Goal: Task Accomplishment & Management: Manage account settings

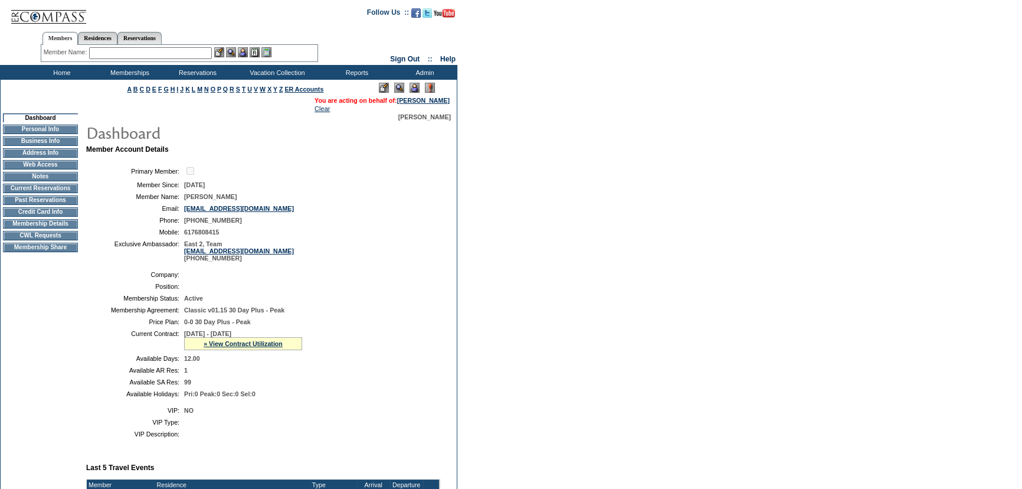
click at [428, 360] on td "12.00" at bounding box center [309, 358] width 251 height 7
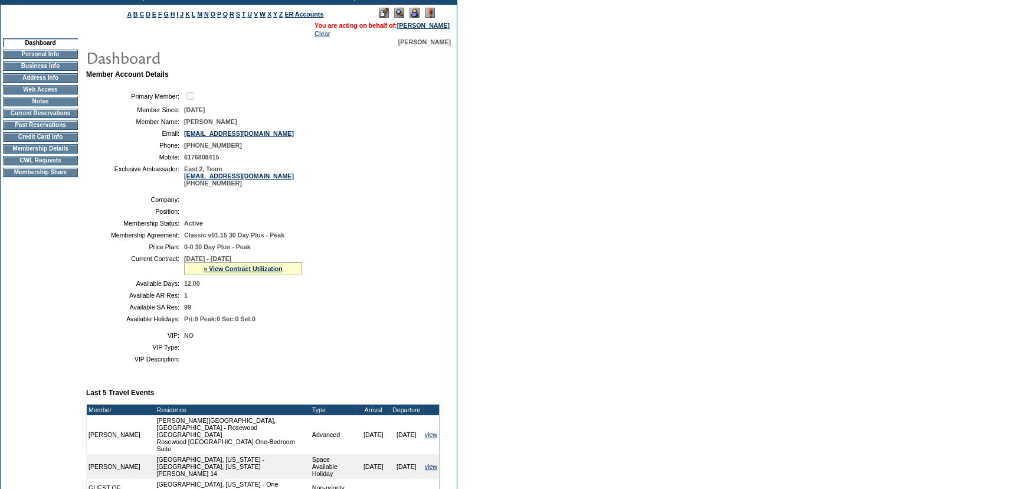
scroll to position [53, 0]
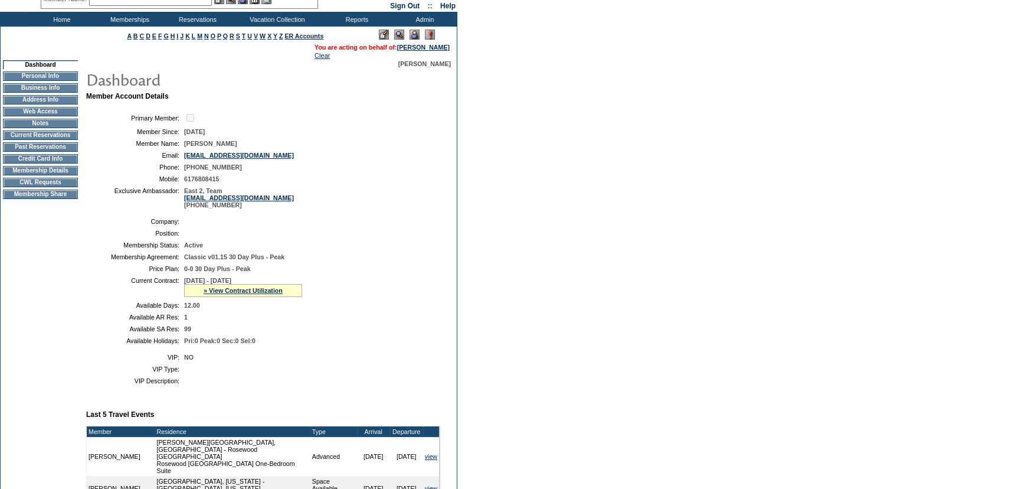
click at [65, 173] on td "Membership Details" at bounding box center [40, 170] width 75 height 9
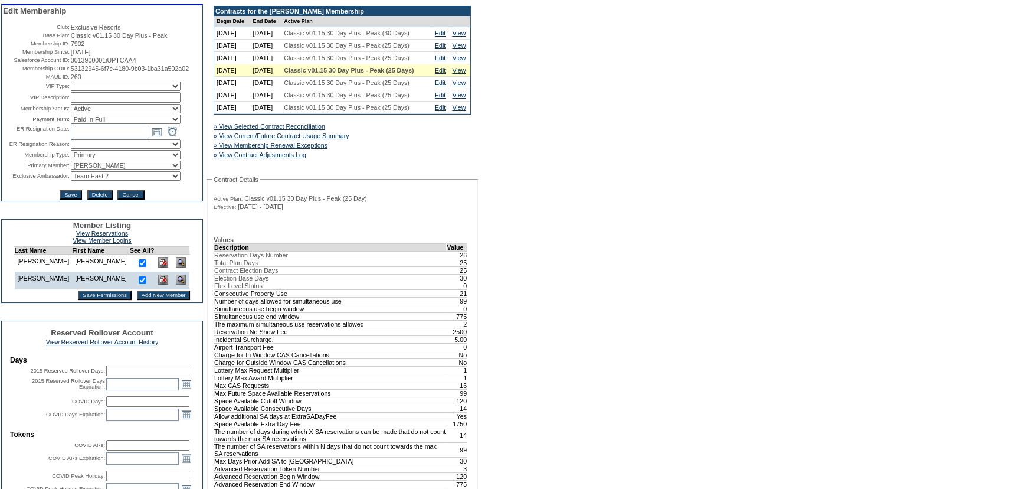
scroll to position [107, 0]
click at [119, 181] on select "IT Group Admin [PERSON_NAME] [PERSON_NAME] Team Accounting (MSM) [PERSON_NAME] …" at bounding box center [126, 175] width 110 height 9
select select "60301"
click at [71, 181] on select "IT Group Admin [PERSON_NAME] [PERSON_NAME] Team Accounting (MSM) [PERSON_NAME] …" at bounding box center [126, 175] width 110 height 9
click at [70, 199] on input "Save" at bounding box center [71, 194] width 22 height 9
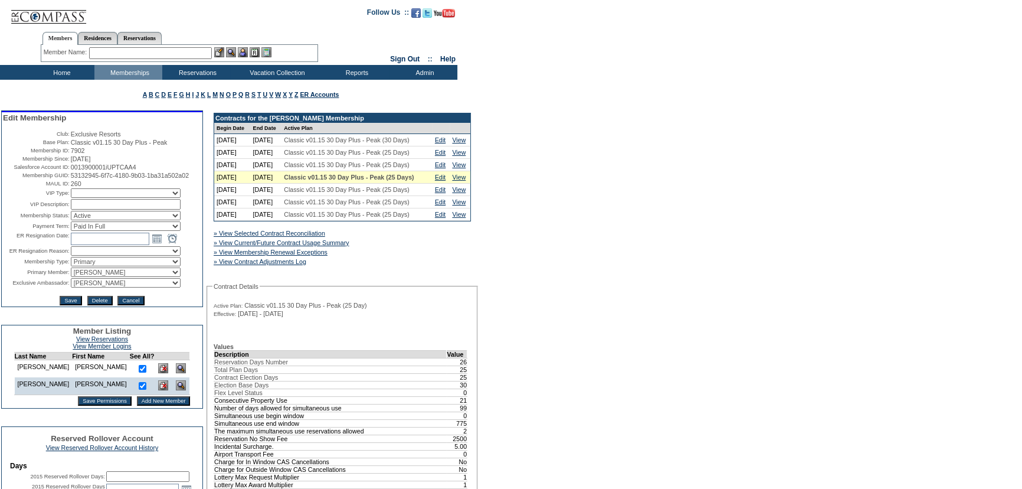
click at [55, 71] on td "Home" at bounding box center [61, 72] width 68 height 15
